Goal: Complete application form

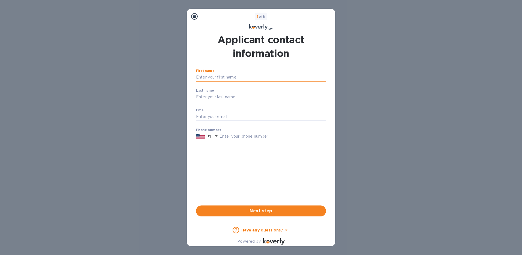
click at [218, 81] on input "First name" at bounding box center [261, 77] width 130 height 8
click at [207, 66] on div "Applicant contact information First name [PERSON_NAME] ​ Last name ​ Email ​ Ph…" at bounding box center [261, 124] width 130 height 183
click at [199, 77] on input "[PERSON_NAME]" at bounding box center [261, 77] width 130 height 8
type input "[PERSON_NAME]"
click at [199, 96] on input "Last name" at bounding box center [261, 97] width 130 height 8
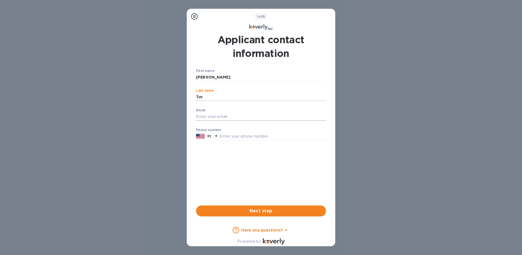
type input "Tur"
click at [210, 117] on input "Email" at bounding box center [261, 117] width 130 height 8
type input "[EMAIL_ADDRESS][DOMAIN_NAME]"
click at [237, 138] on input "text" at bounding box center [273, 136] width 107 height 8
type input "7862828003"
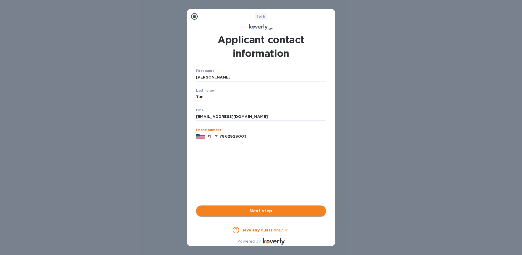
click at [267, 215] on button "Next step" at bounding box center [261, 210] width 130 height 11
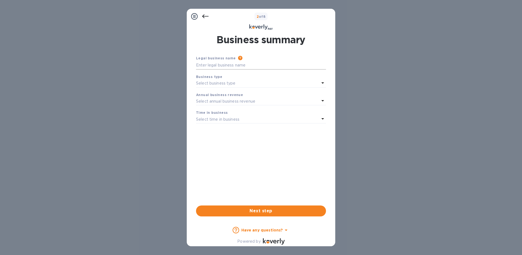
click at [226, 66] on input "text" at bounding box center [261, 65] width 130 height 8
type input "All With US llc"
click at [229, 84] on p "Select business type" at bounding box center [216, 83] width 40 height 6
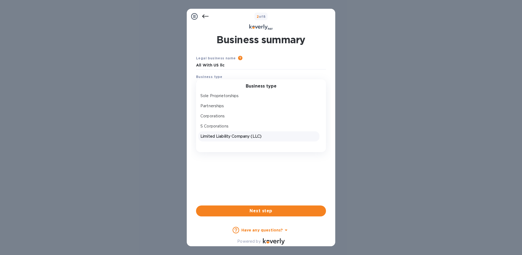
click at [223, 134] on p "Limited Liability Company (LLC)" at bounding box center [259, 136] width 117 height 6
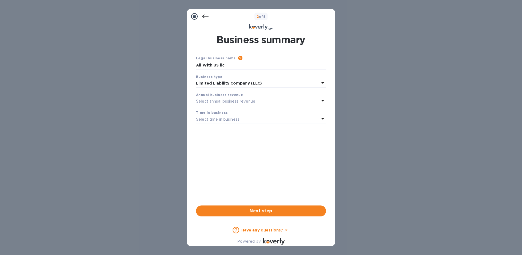
click at [234, 101] on p "Select annual business revenue" at bounding box center [225, 101] width 59 height 6
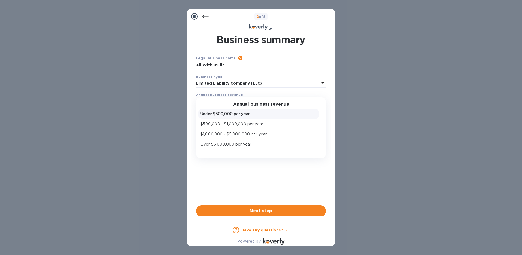
click at [233, 113] on p "Under $500,000 per year" at bounding box center [259, 114] width 117 height 6
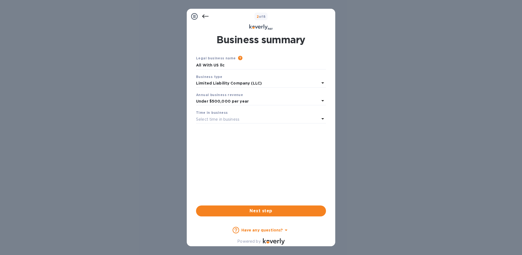
click at [225, 119] on p "Select time in business" at bounding box center [217, 119] width 43 height 6
click at [211, 141] on p "1 - 3 years" at bounding box center [259, 142] width 117 height 6
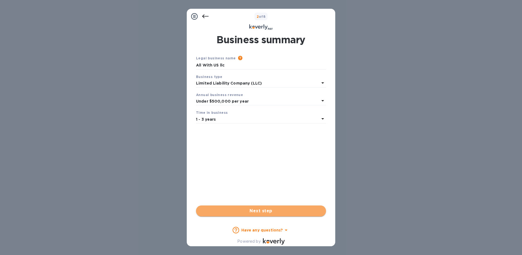
click at [266, 208] on span "Next step" at bounding box center [261, 210] width 121 height 7
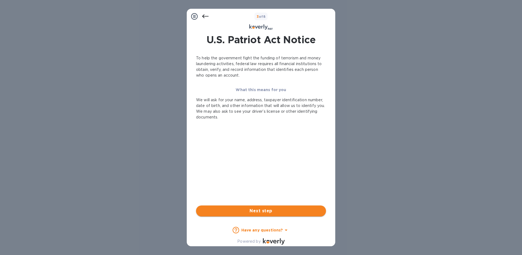
click at [290, 209] on span "Next step" at bounding box center [261, 210] width 121 height 7
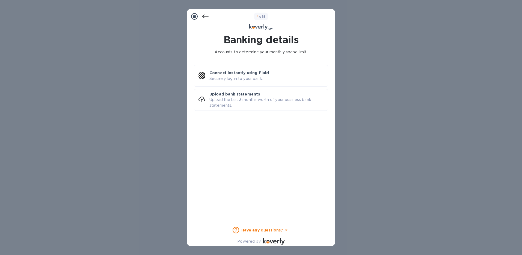
click at [284, 228] on icon at bounding box center [286, 229] width 7 height 7
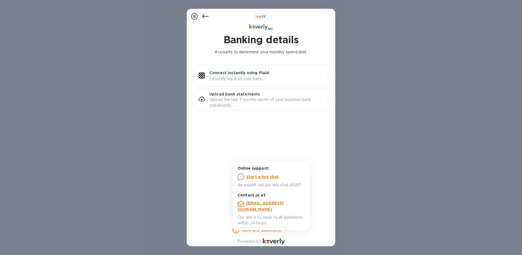
click at [208, 134] on div "Accounts to determine your monthly spend limit. Connect instantly using Plaid S…" at bounding box center [261, 130] width 134 height 167
click at [239, 100] on p "Upload the last 3 months worth of your business bank statements." at bounding box center [269, 102] width 119 height 11
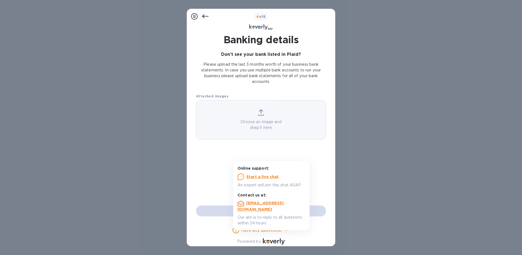
click at [207, 16] on icon at bounding box center [205, 16] width 7 height 7
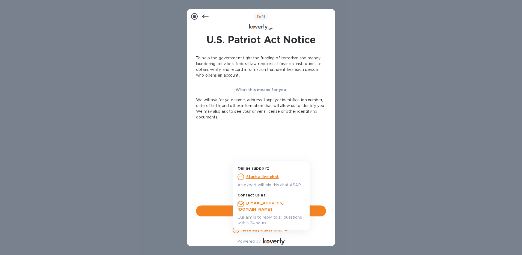
click at [381, 154] on div "3 of 8 U.S. Patriot Act Notice To help the government fight the funding of terr…" at bounding box center [261, 127] width 522 height 255
click at [214, 214] on button "Next step" at bounding box center [261, 210] width 130 height 11
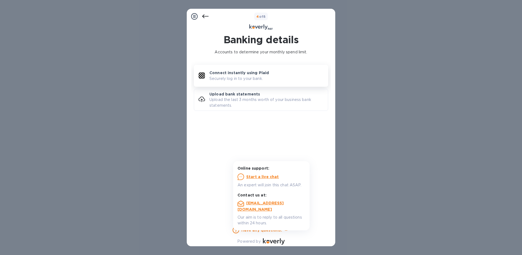
click at [228, 75] on p "Connect instantly using Plaid" at bounding box center [240, 72] width 60 height 5
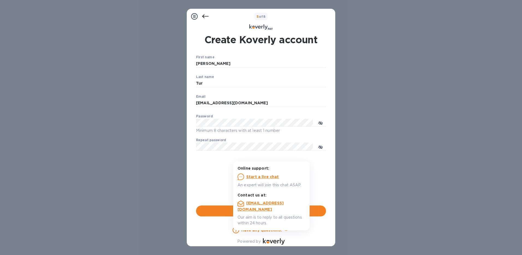
click at [204, 176] on div "First name [PERSON_NAME] ​ Last name Tur ​ Email [EMAIL_ADDRESS][DOMAIN_NAME] ​…" at bounding box center [261, 135] width 130 height 161
click at [219, 63] on input "[PERSON_NAME]" at bounding box center [261, 64] width 130 height 8
click at [323, 177] on div "First name [PERSON_NAME] ​ Last name Tur ​ Email [EMAIL_ADDRESS][DOMAIN_NAME] ​…" at bounding box center [261, 135] width 130 height 161
click at [213, 174] on div "First name [PERSON_NAME] ​ Last name Tur ​ Email [EMAIL_ADDRESS][DOMAIN_NAME] ​…" at bounding box center [261, 135] width 130 height 161
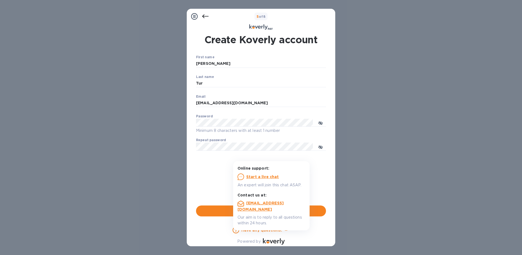
click at [287, 230] on icon at bounding box center [286, 229] width 3 height 1
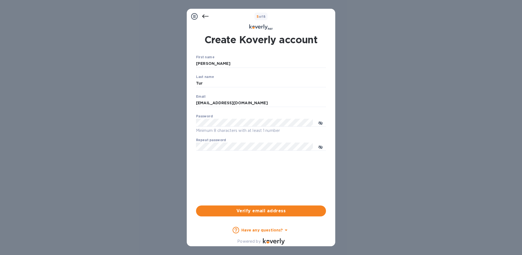
click at [202, 17] on icon at bounding box center [205, 16] width 7 height 7
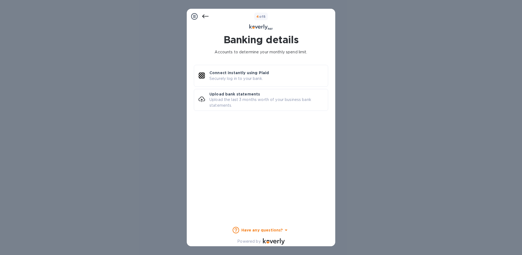
click at [207, 18] on icon at bounding box center [205, 16] width 7 height 7
